Goal: Information Seeking & Learning: Learn about a topic

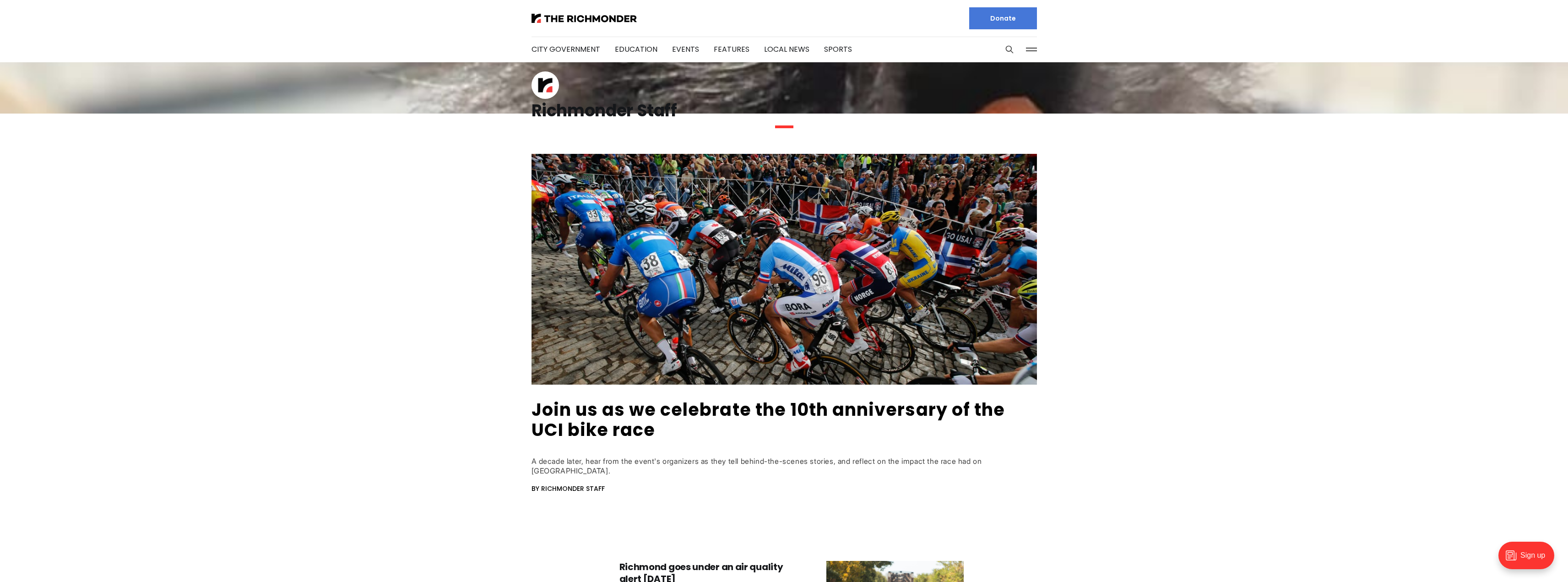
click at [787, 128] on div "Richmonder Staff" at bounding box center [784, 119] width 506 height 32
click at [661, 108] on h1 "Richmonder Staff" at bounding box center [784, 111] width 506 height 15
click at [622, 103] on h1 "Richmonder Staff" at bounding box center [784, 111] width 506 height 15
click at [1030, 50] on button at bounding box center [1031, 50] width 13 height 13
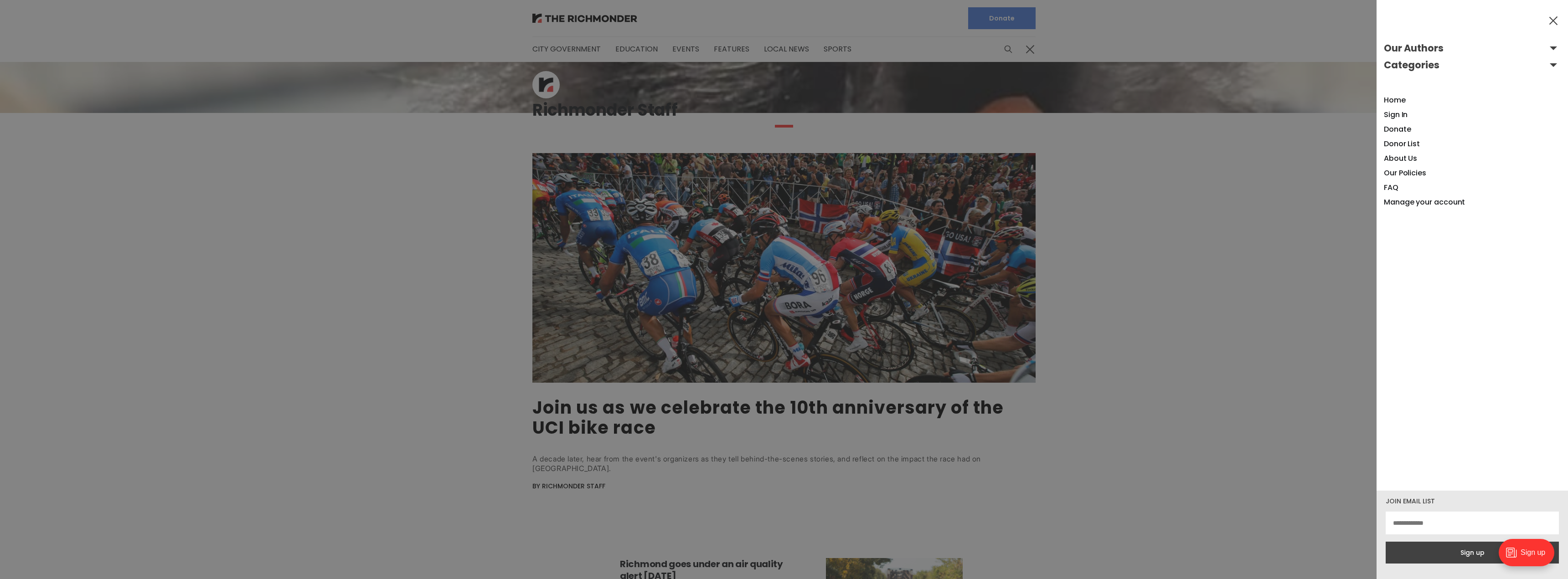
click at [1026, 50] on div at bounding box center [784, 290] width 1568 height 579
click at [607, 13] on div at bounding box center [784, 290] width 1568 height 579
click at [569, 39] on div at bounding box center [784, 290] width 1568 height 579
click at [774, 32] on div at bounding box center [784, 290] width 1568 height 579
click at [1553, 15] on button at bounding box center [1553, 20] width 13 height 13
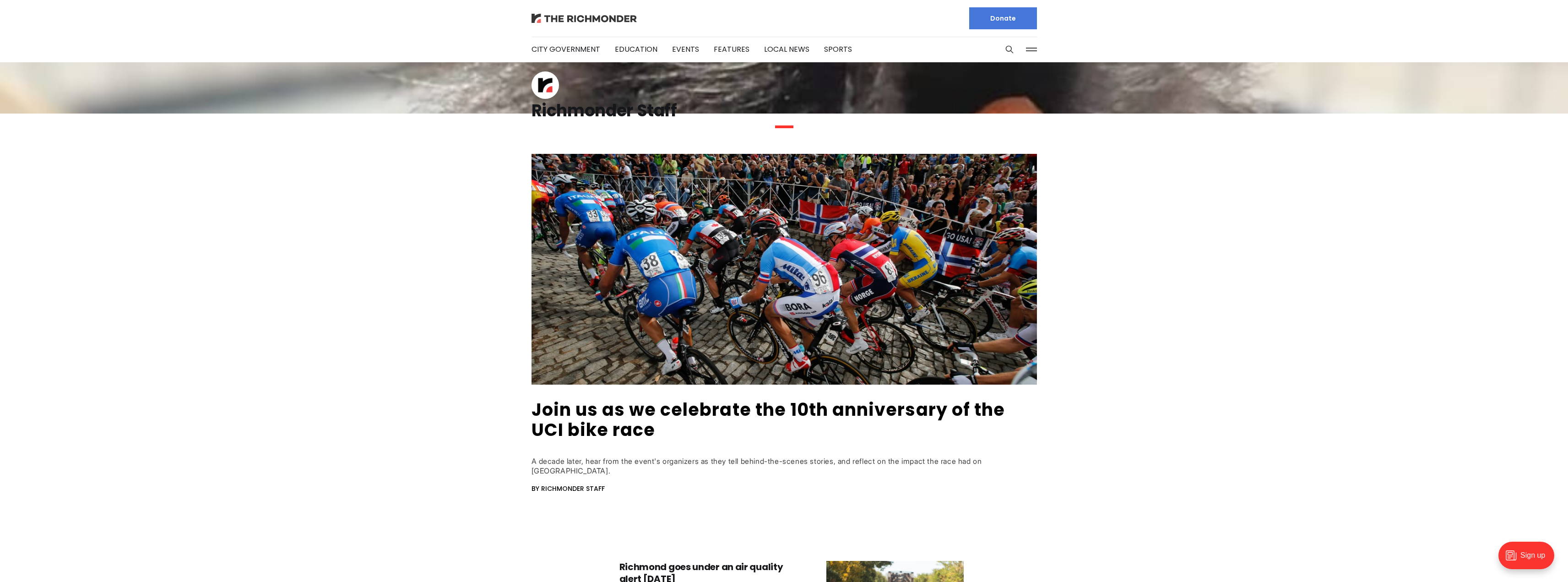
click at [568, 23] on img at bounding box center [584, 18] width 105 height 9
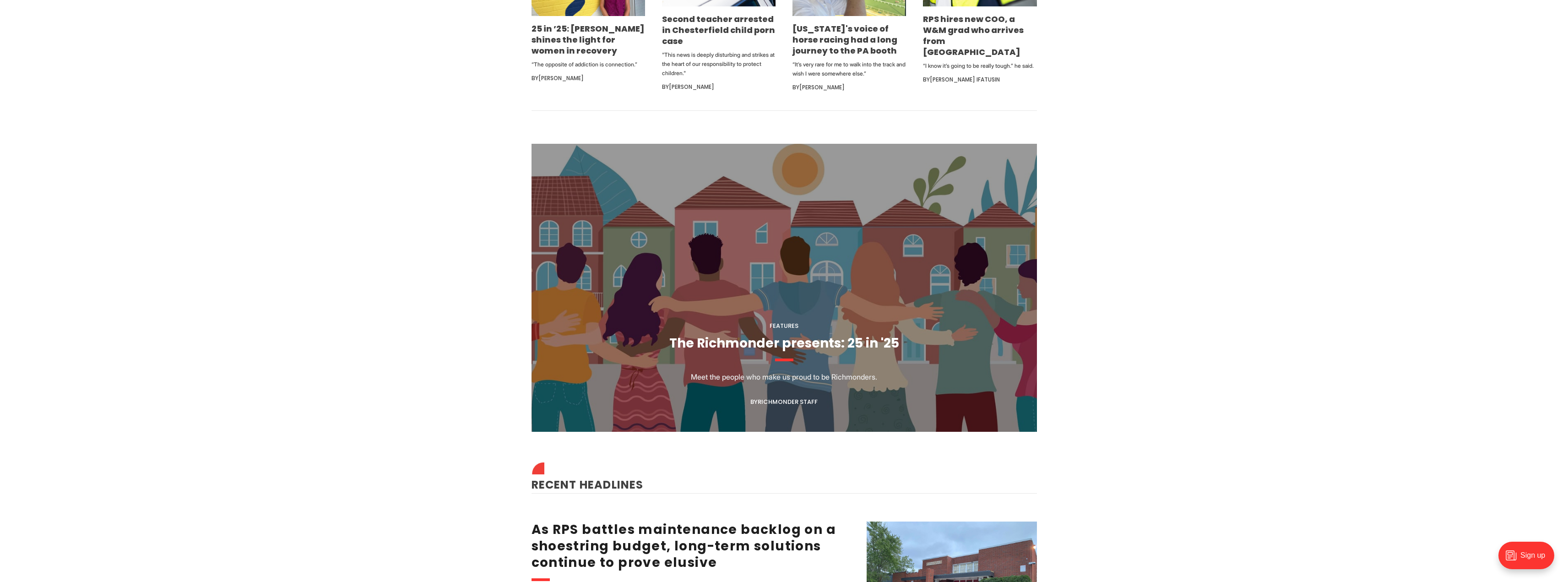
scroll to position [870, 0]
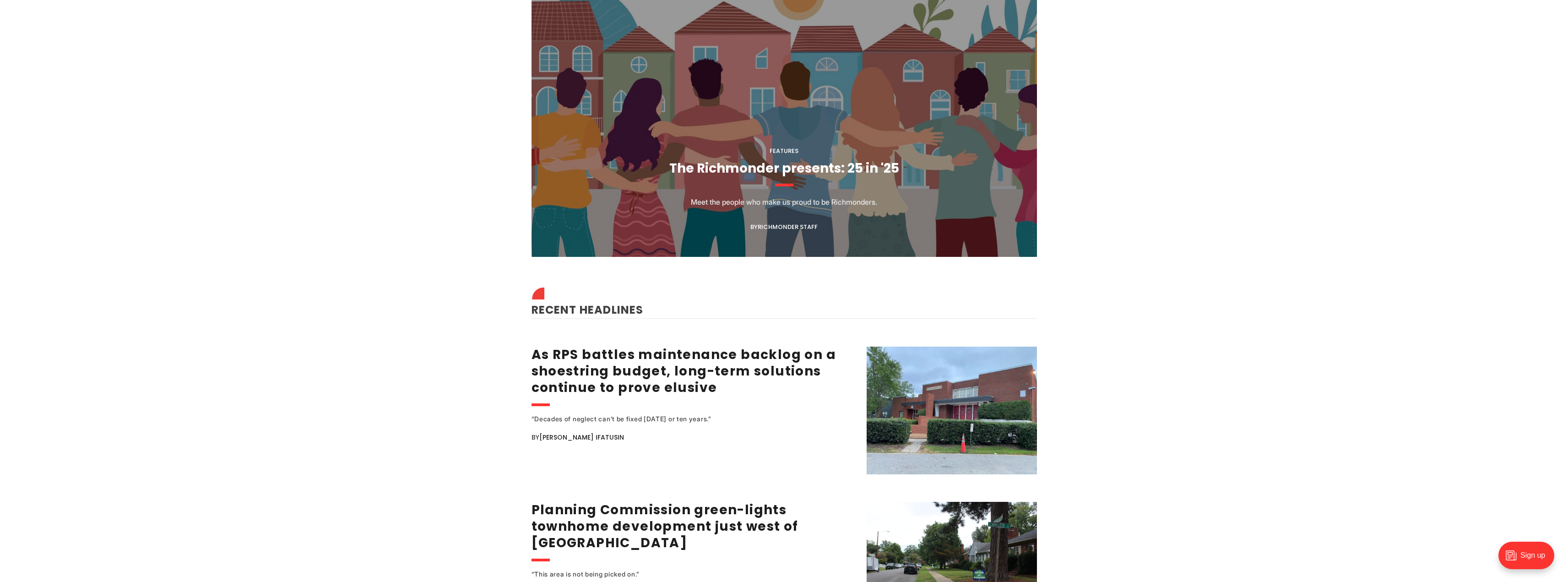
click at [833, 182] on figcaption "Features The Richmonder presents: 25 in '25 Meet the people who make us proud t…" at bounding box center [784, 112] width 506 height 288
click at [784, 161] on link "The Richmonder presents: 25 in '25" at bounding box center [784, 168] width 230 height 18
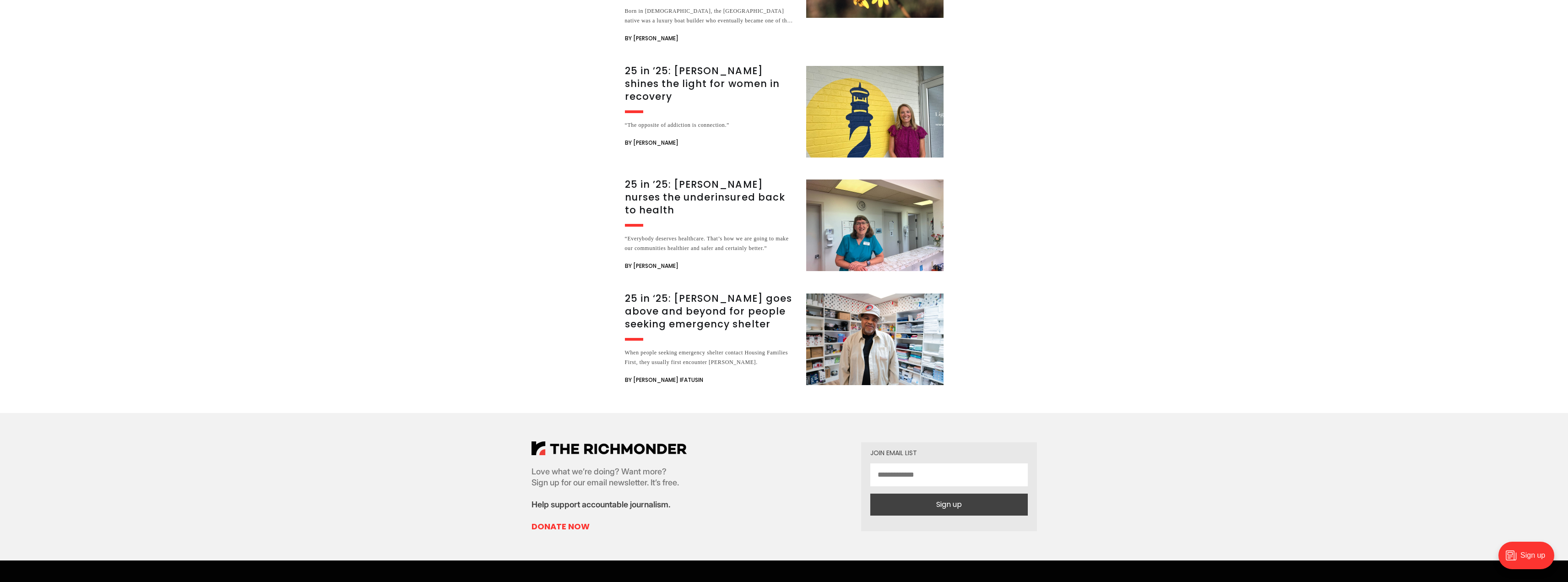
scroll to position [1465, 0]
